Goal: Transaction & Acquisition: Book appointment/travel/reservation

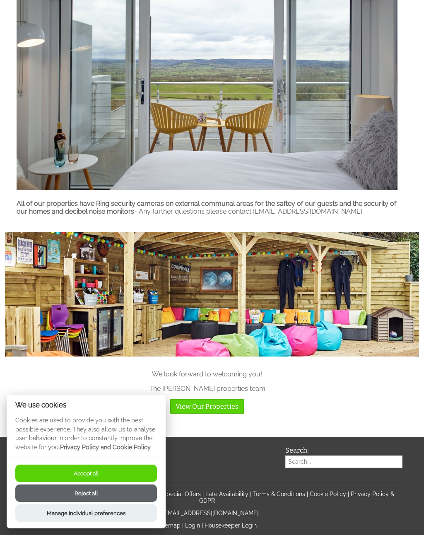
scroll to position [413, 0]
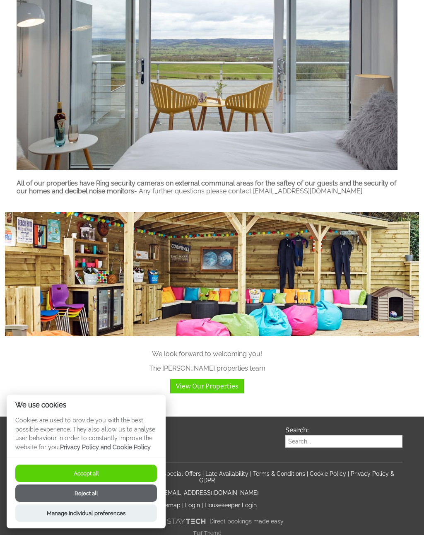
click at [200, 393] on link "View Our Properties" at bounding box center [207, 386] width 74 height 14
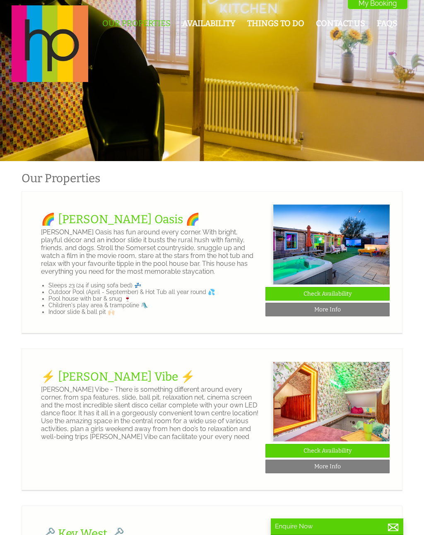
scroll to position [0, 7]
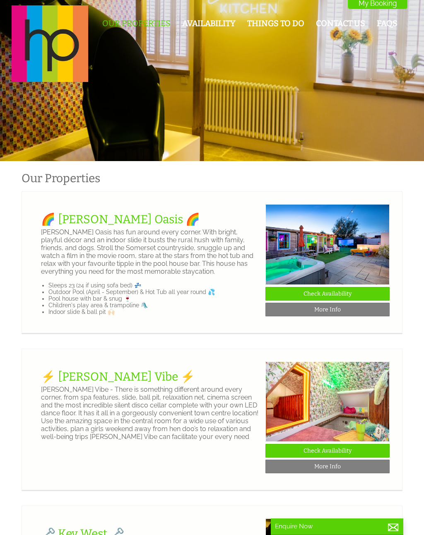
click at [88, 220] on link "🌈 [PERSON_NAME] Oasis 🌈" at bounding box center [120, 220] width 159 height 14
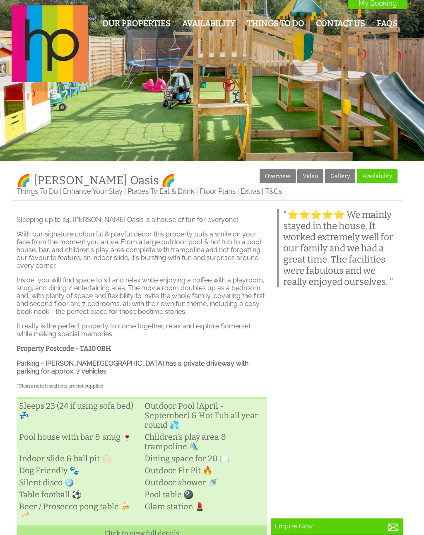
click at [337, 178] on link "Gallery" at bounding box center [340, 176] width 30 height 14
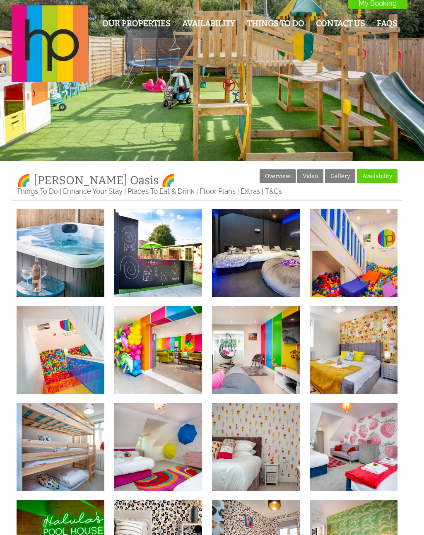
click at [59, 228] on img at bounding box center [61, 253] width 88 height 88
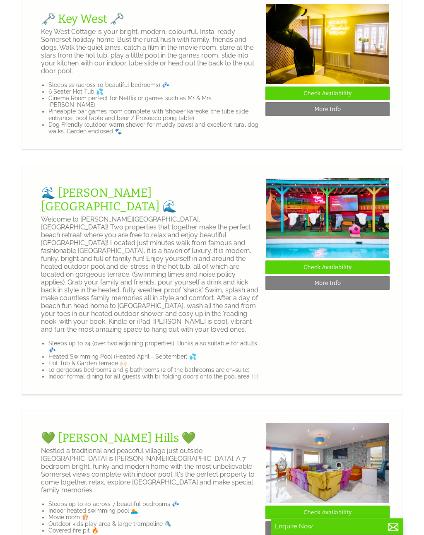
scroll to position [516, 0]
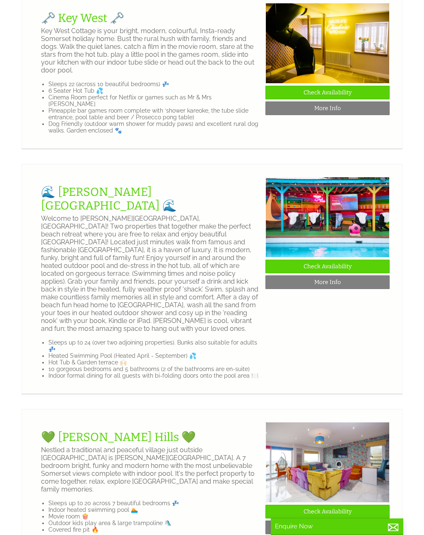
click at [78, 213] on link "🌊 [PERSON_NAME][GEOGRAPHIC_DATA] 🌊" at bounding box center [109, 198] width 136 height 27
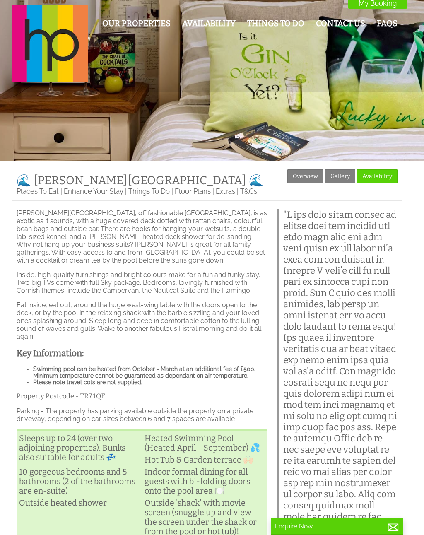
click at [340, 174] on link "Gallery" at bounding box center [340, 176] width 30 height 14
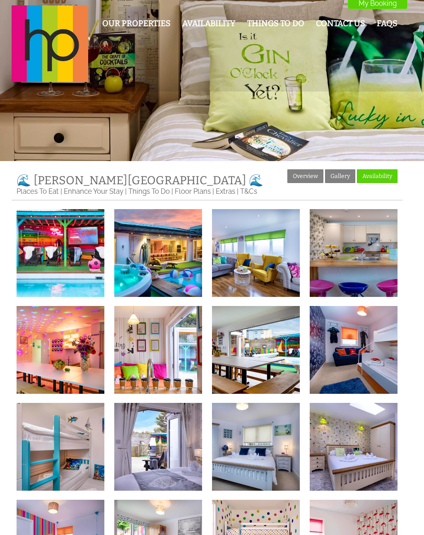
click at [57, 254] on img at bounding box center [61, 253] width 88 height 88
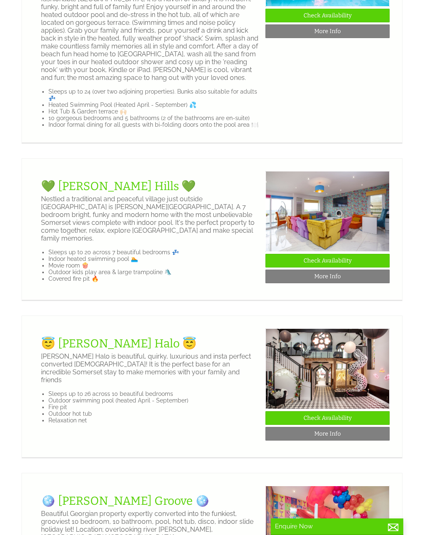
scroll to position [773, 0]
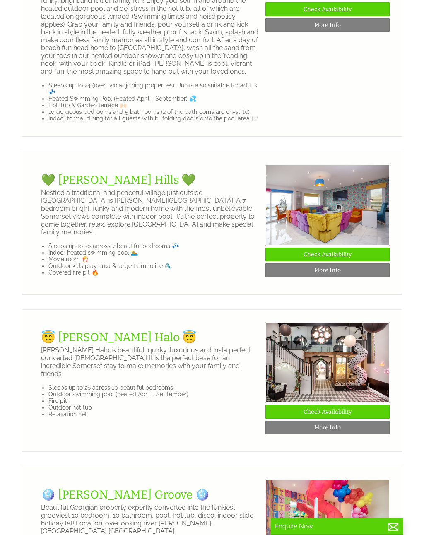
click at [82, 187] on link "💚 [PERSON_NAME] Hills 💚" at bounding box center [118, 181] width 155 height 14
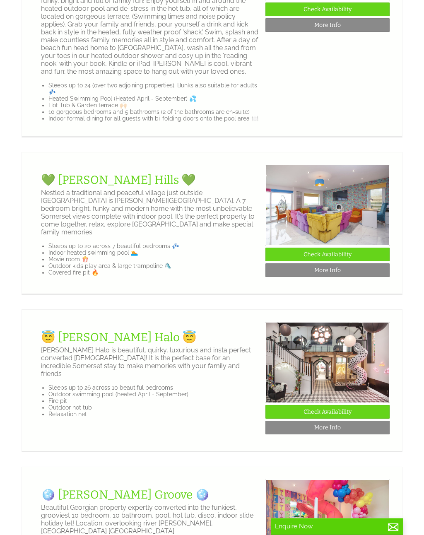
scroll to position [773, 0]
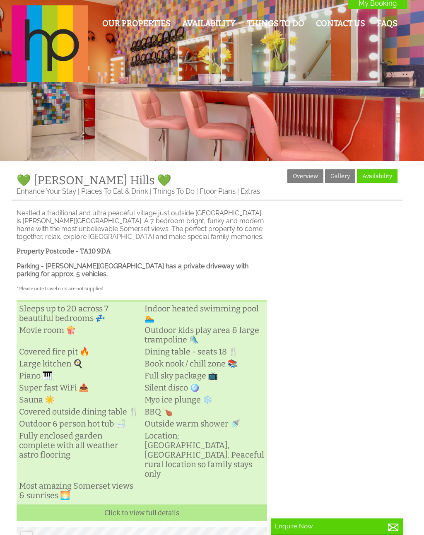
click at [342, 174] on link "Gallery" at bounding box center [340, 176] width 30 height 14
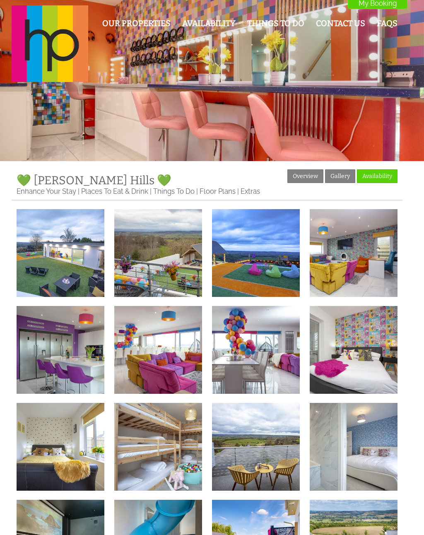
click at [61, 259] on img at bounding box center [61, 253] width 88 height 88
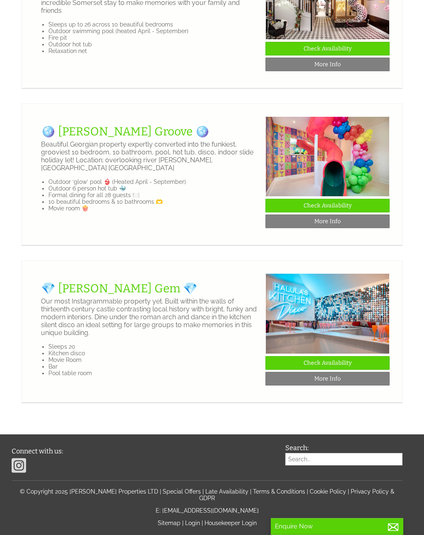
scroll to position [1136, 0]
click at [82, 139] on link "🪩 [PERSON_NAME] Groove 🪩" at bounding box center [125, 132] width 169 height 14
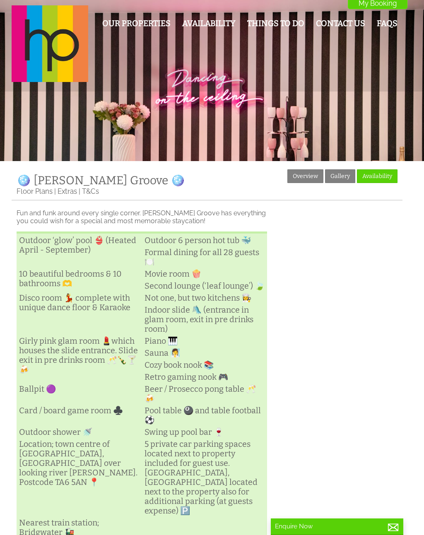
click at [344, 171] on link "Gallery" at bounding box center [340, 176] width 30 height 14
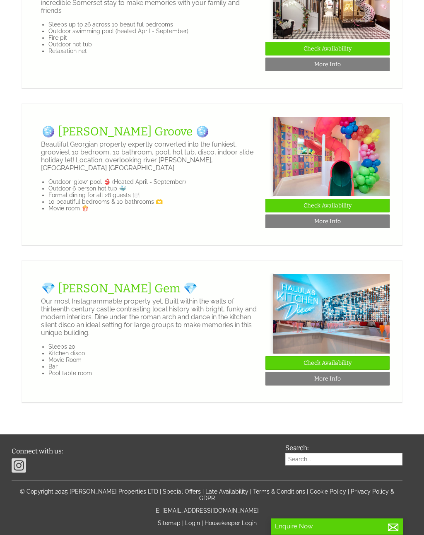
scroll to position [0, 7]
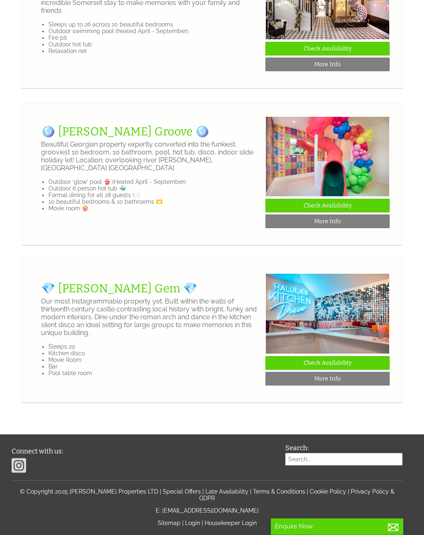
click at [74, 295] on link "💎 [PERSON_NAME] Gem 💎" at bounding box center [119, 289] width 157 height 14
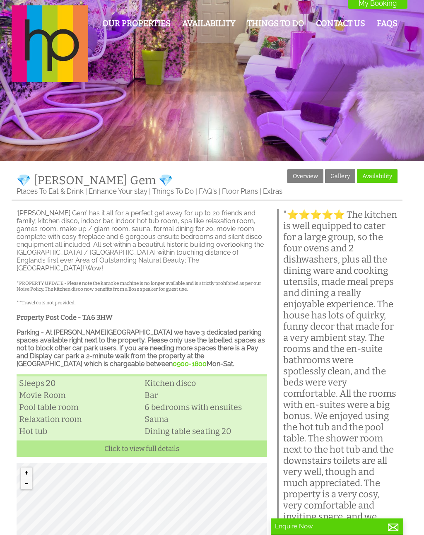
click at [342, 174] on link "Gallery" at bounding box center [340, 176] width 30 height 14
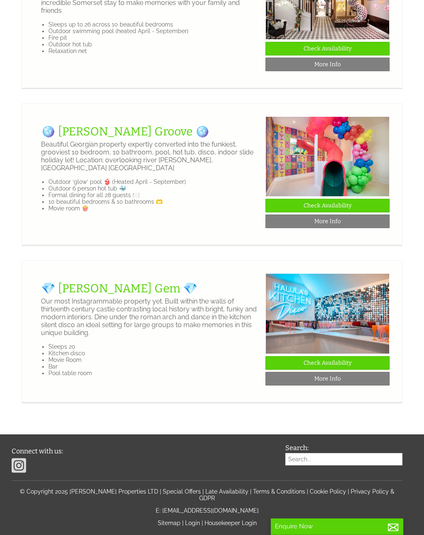
click at [93, 138] on link "🪩 [PERSON_NAME] Groove 🪩" at bounding box center [125, 132] width 169 height 14
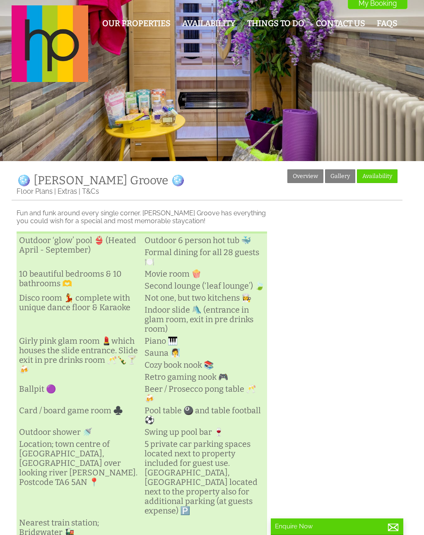
click at [340, 170] on link "Gallery" at bounding box center [340, 176] width 30 height 14
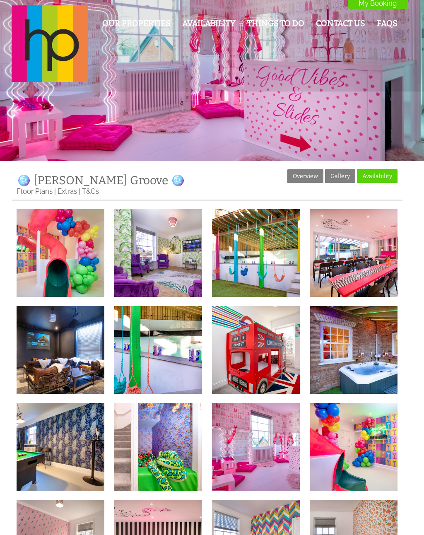
click at [48, 248] on img at bounding box center [61, 253] width 88 height 88
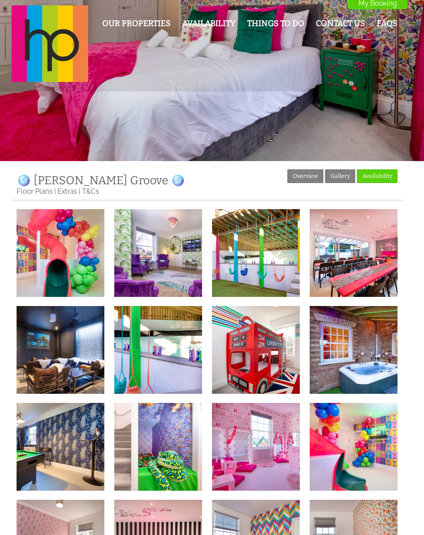
click at [297, 177] on link "Overview" at bounding box center [305, 176] width 36 height 14
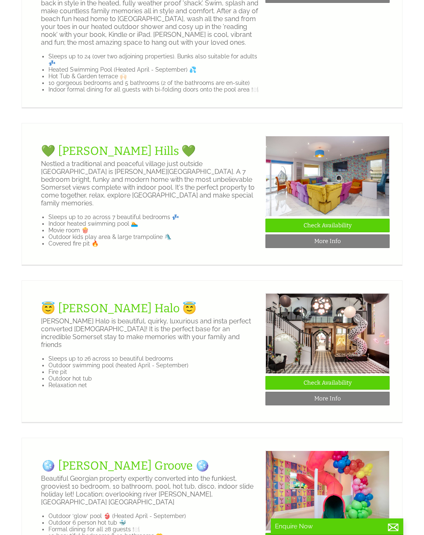
scroll to position [799, 0]
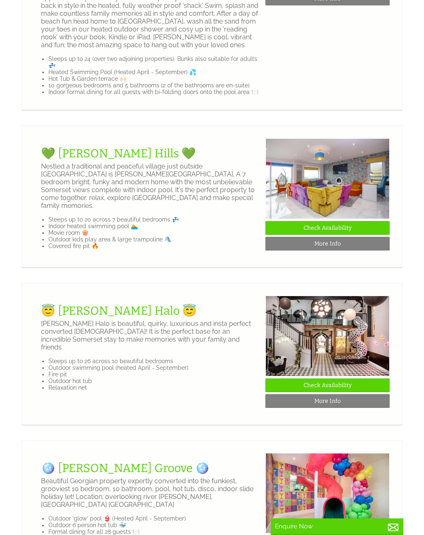
click at [84, 160] on link "💚 [PERSON_NAME] Hills 💚" at bounding box center [118, 154] width 155 height 14
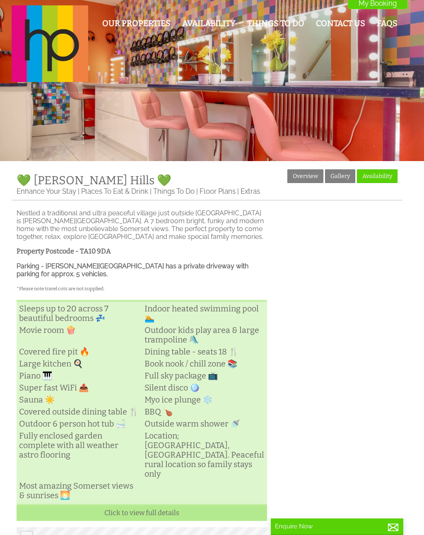
click at [305, 175] on link "Overview" at bounding box center [305, 176] width 36 height 14
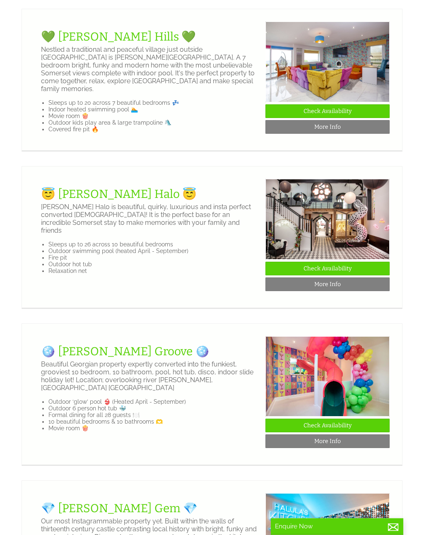
scroll to position [916, 0]
click at [86, 358] on link "🪩 [PERSON_NAME] Groove 🪩" at bounding box center [125, 352] width 169 height 14
